Goal: Check status: Check status

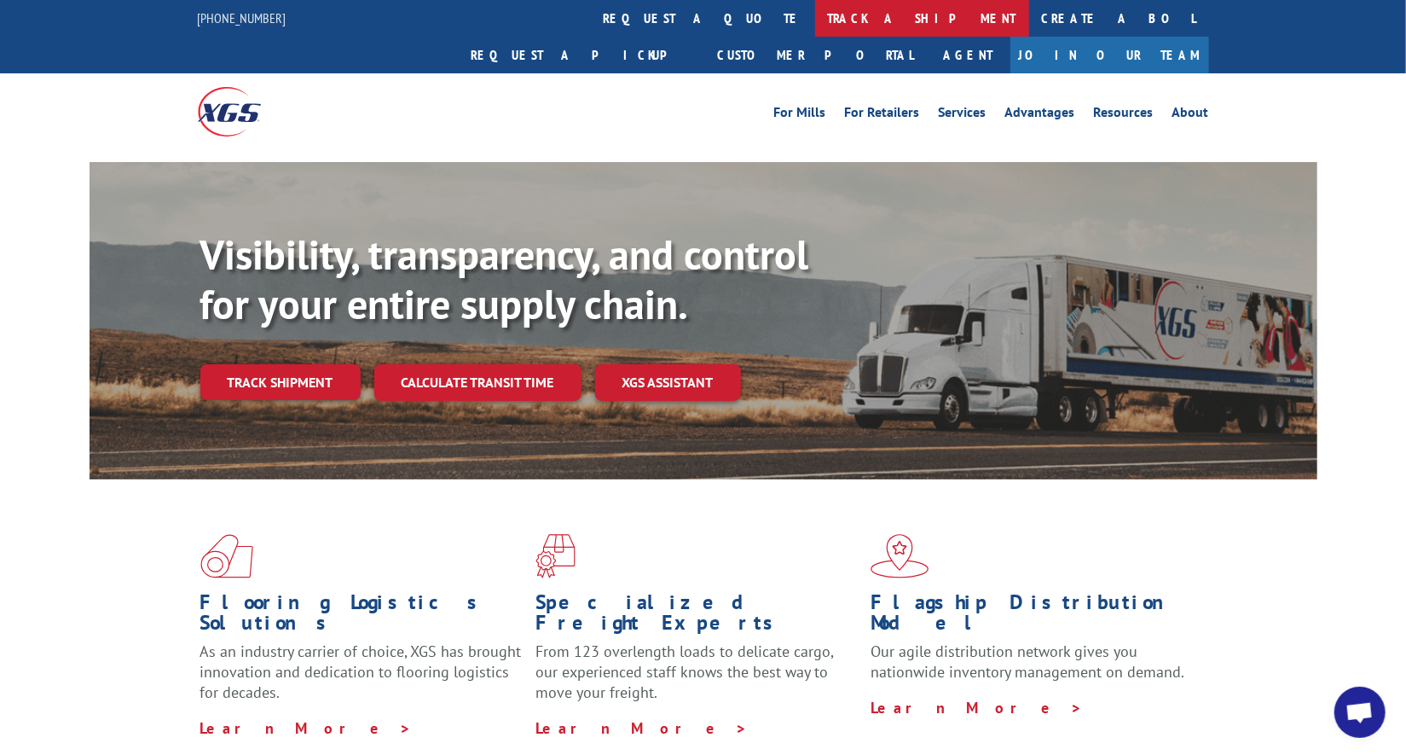
scroll to position [8251, 0]
click at [815, 10] on link "track a shipment" at bounding box center [922, 18] width 214 height 37
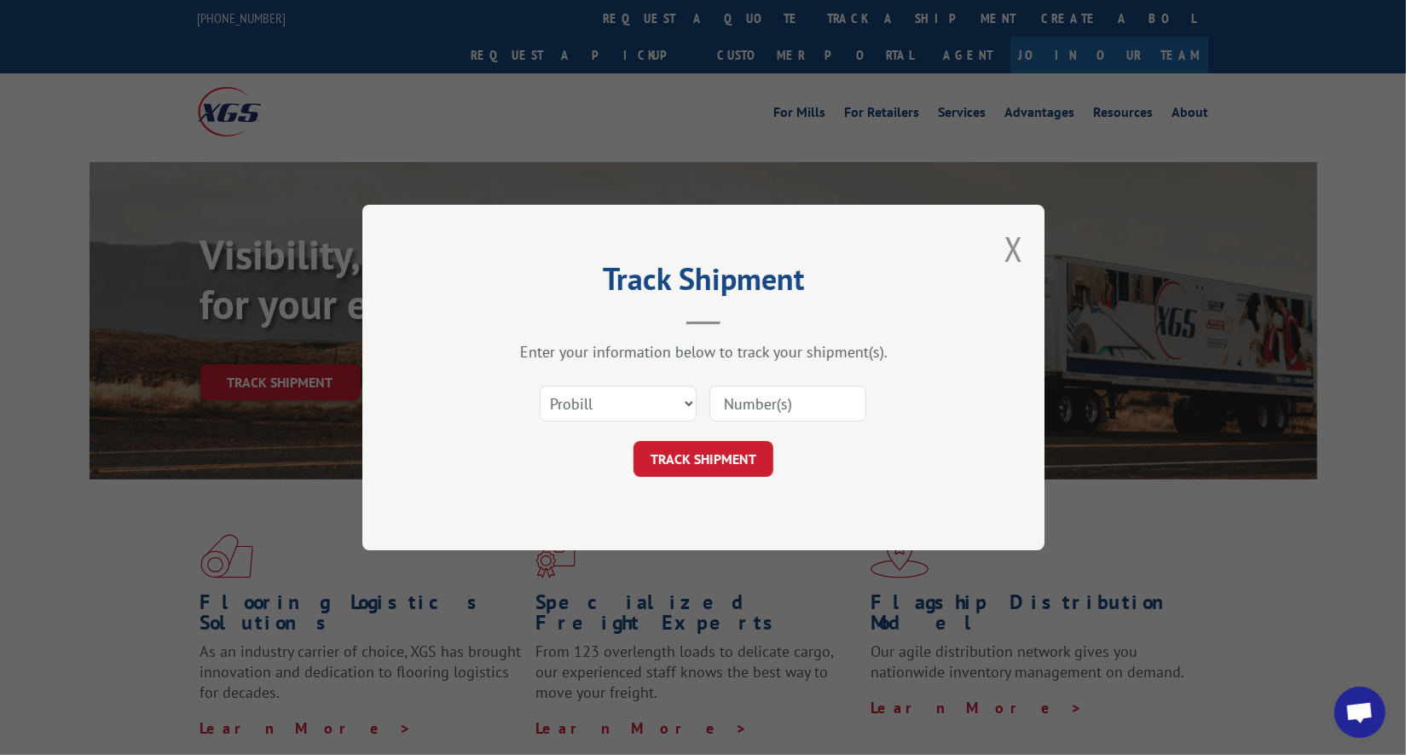
click at [730, 403] on input at bounding box center [787, 403] width 157 height 36
paste input "17607507"
type input "17607507"
click at [723, 453] on button "TRACK SHIPMENT" at bounding box center [703, 459] width 140 height 36
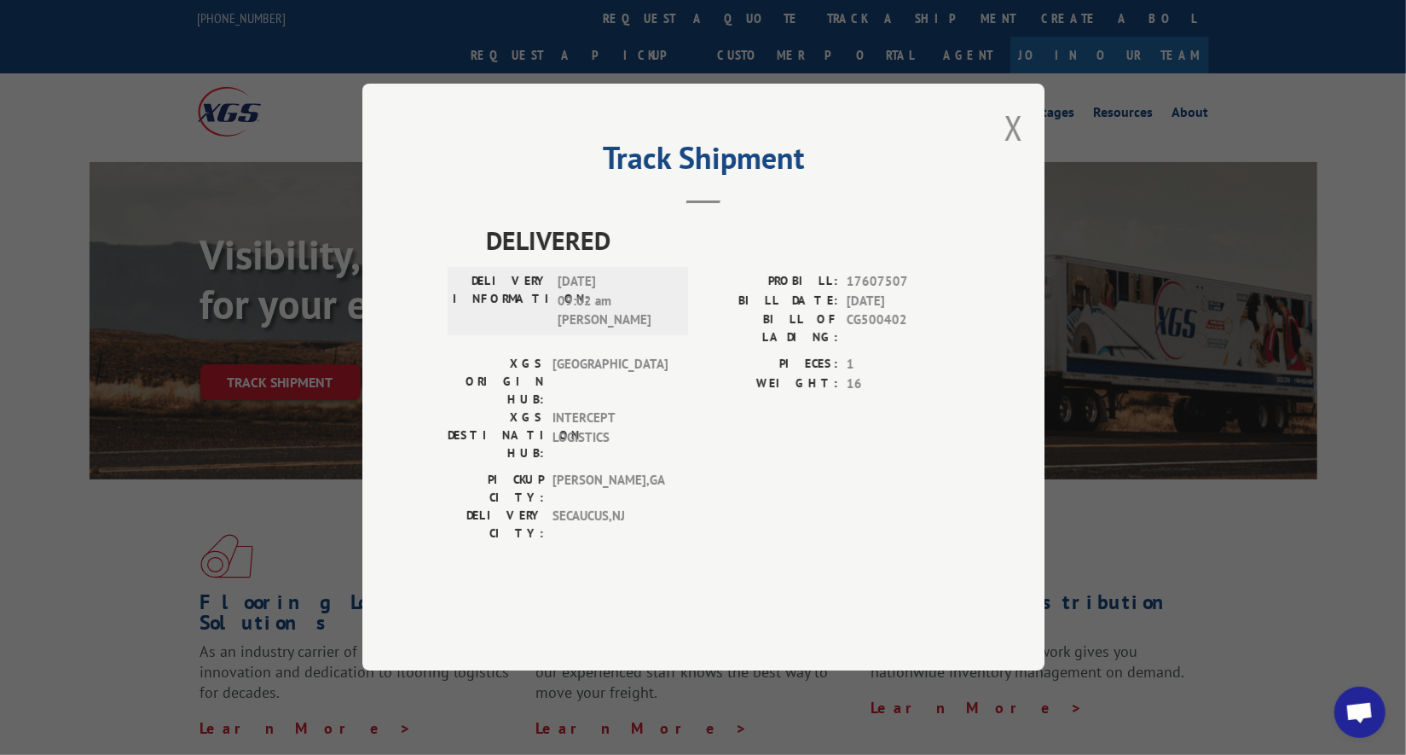
drag, startPoint x: 1009, startPoint y: 171, endPoint x: 952, endPoint y: 159, distance: 58.4
click at [1009, 150] on button "Close modal" at bounding box center [1013, 127] width 19 height 45
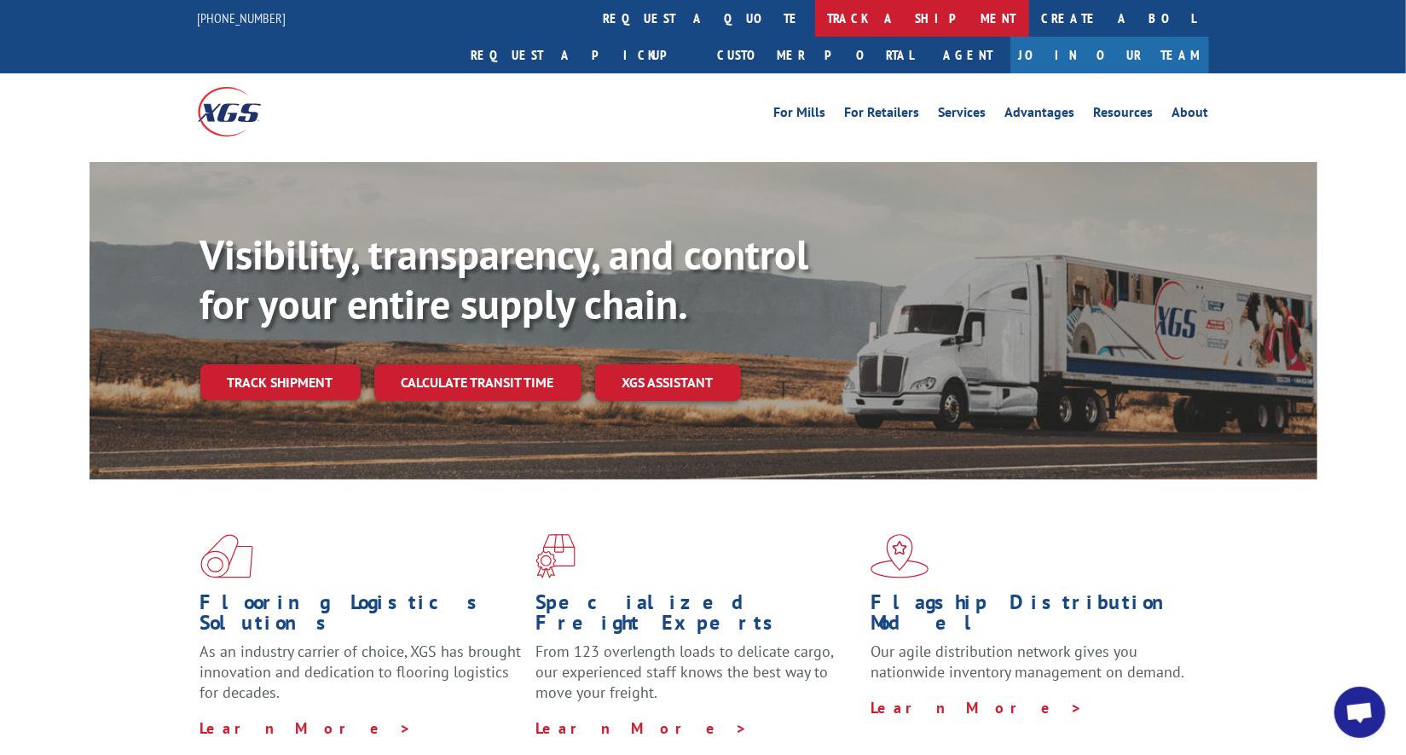
click at [815, 20] on link "track a shipment" at bounding box center [922, 18] width 214 height 37
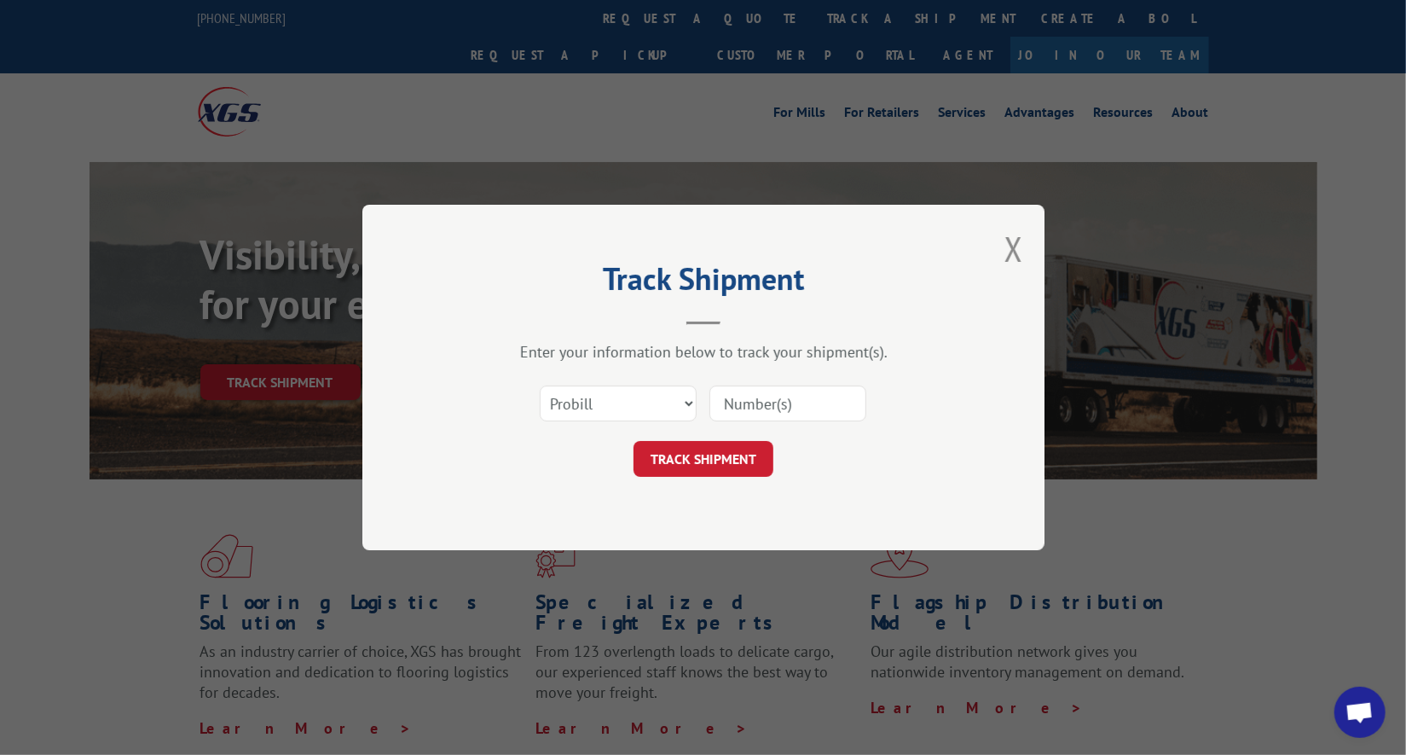
click at [740, 391] on input at bounding box center [787, 403] width 157 height 36
paste input "17607470"
type input "17607470"
click at [726, 450] on button "TRACK SHIPMENT" at bounding box center [703, 459] width 140 height 36
